Goal: Find specific page/section: Find specific page/section

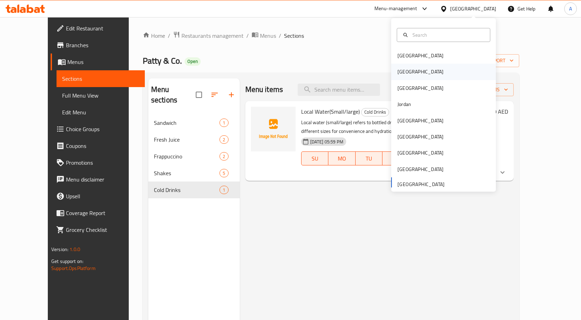
click at [417, 69] on div "[GEOGRAPHIC_DATA]" at bounding box center [444, 72] width 105 height 16
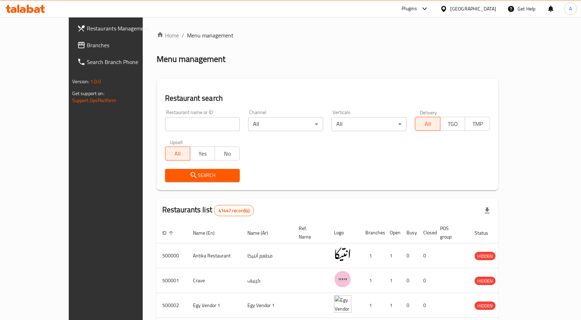
drag, startPoint x: 174, startPoint y: 137, endPoint x: 168, endPoint y: 130, distance: 9.4
click at [173, 137] on div "Upsell All Yes No" at bounding box center [202, 149] width 83 height 29
drag, startPoint x: 168, startPoint y: 130, endPoint x: 163, endPoint y: 125, distance: 7.0
click at [168, 130] on input "search" at bounding box center [202, 124] width 75 height 14
paste input "746389"
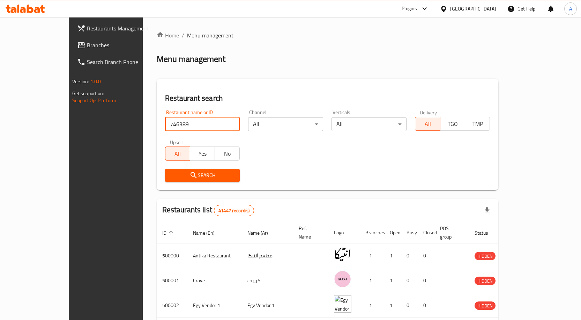
type input "746389"
click at [87, 42] on span "Branches" at bounding box center [123, 45] width 73 height 8
